Goal: Task Accomplishment & Management: Manage account settings

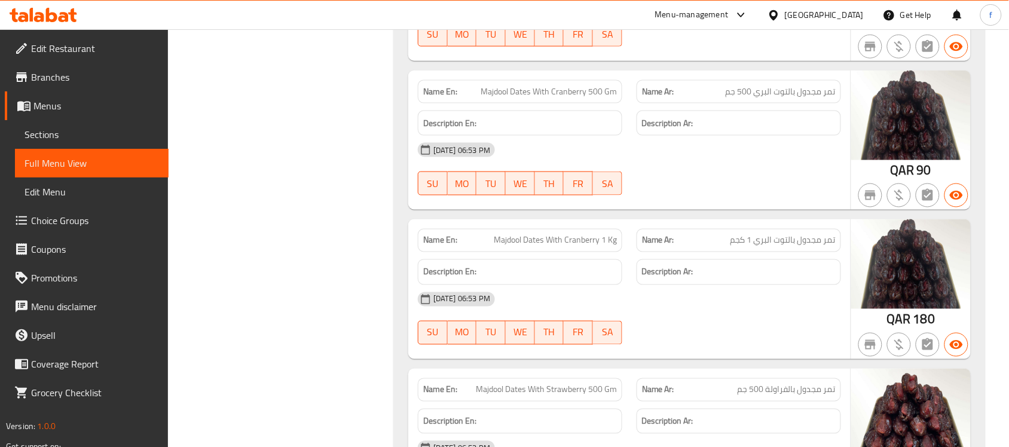
scroll to position [13889, 0]
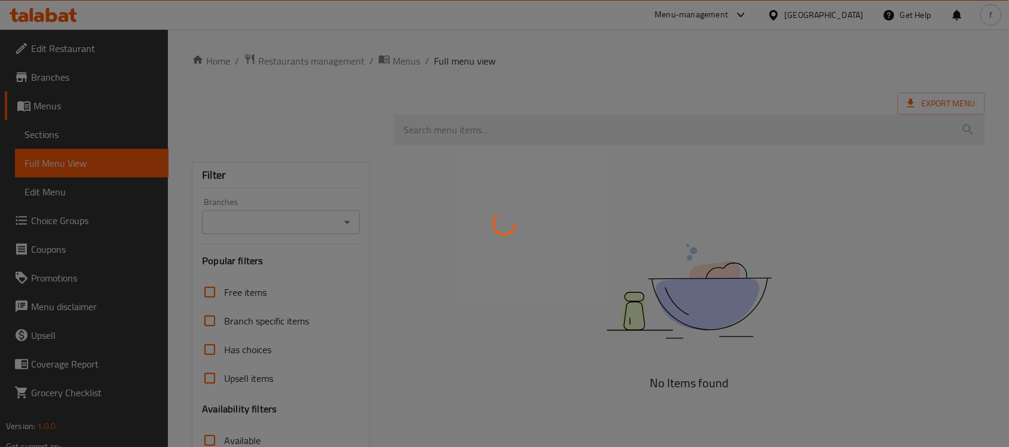
click at [69, 16] on div at bounding box center [504, 223] width 1009 height 447
click at [62, 16] on div at bounding box center [504, 223] width 1009 height 447
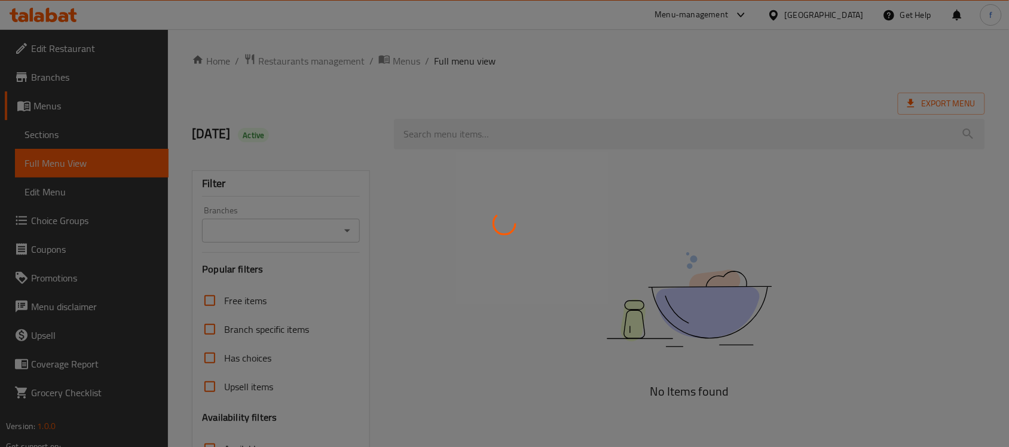
click at [60, 19] on div at bounding box center [504, 223] width 1009 height 447
